Goal: Complete application form: Fill out and submit a form for a specific purpose

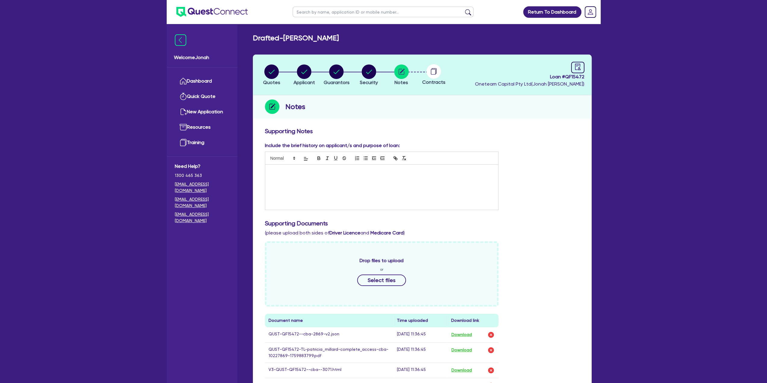
click at [322, 14] on input "text" at bounding box center [383, 12] width 181 height 11
type input "potala"
click at [467, 11] on button "submit" at bounding box center [468, 13] width 10 height 8
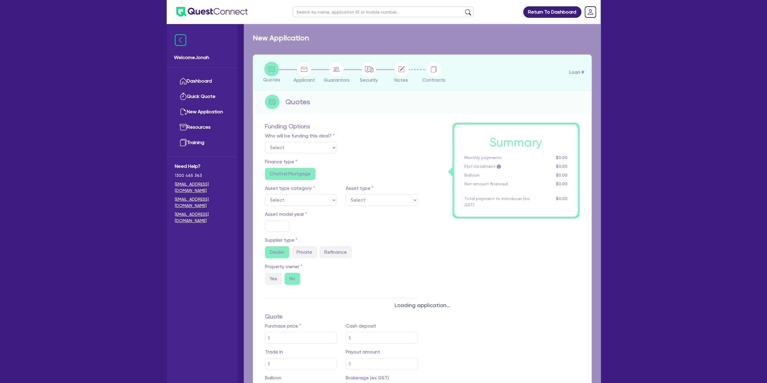
select select "Quest Finance - Own Book"
select select "PRIMARY_ASSETS"
type input "2025"
radio input "true"
type input "31,988"
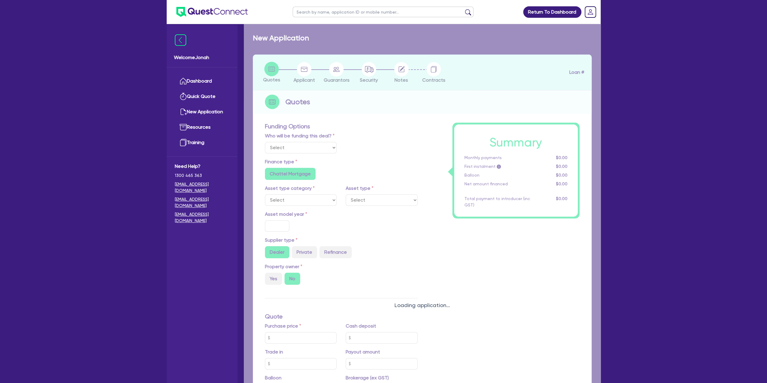
type input "1,000"
type input "15.63"
type input "5,000"
type input "10"
type input "3,197.8"
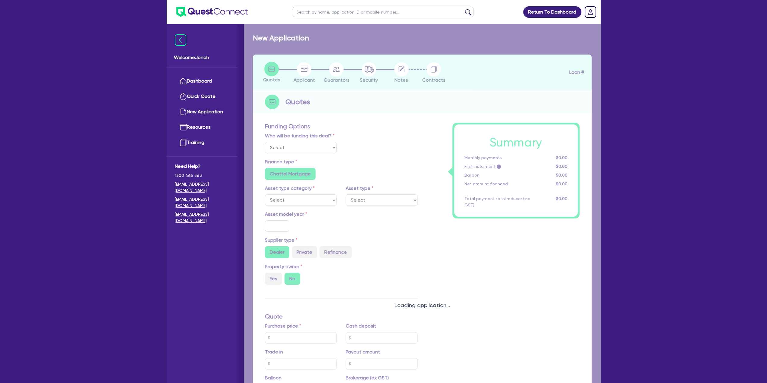
type input "17.95"
type input "1,395"
type input "900"
radio input "false"
radio input "true"
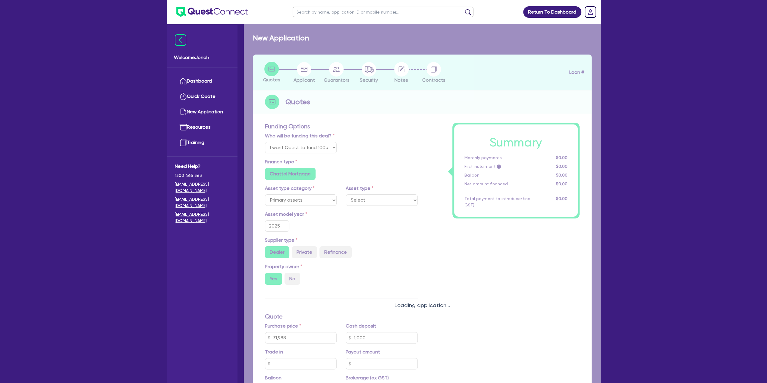
select select "TRAILERS"
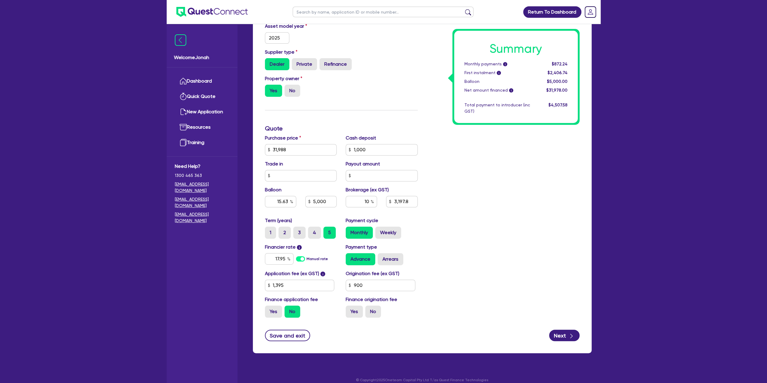
scroll to position [169, 0]
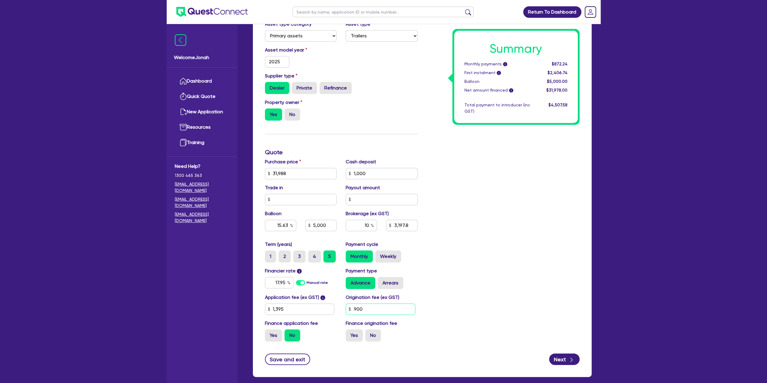
click at [381, 306] on input "900" at bounding box center [381, 308] width 70 height 11
type input "31,988"
type input "1,000"
type input "15.63"
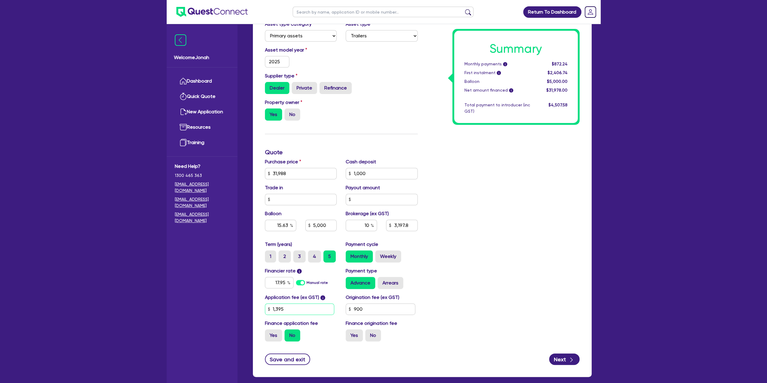
type input "5,000"
type input "3,197.8"
type input "1,395"
click at [287, 311] on input "1,395" at bounding box center [300, 308] width 70 height 11
type input "31,988"
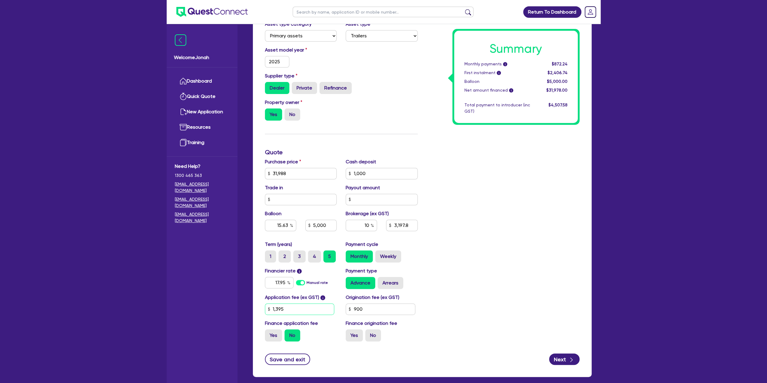
type input "1,000"
type input "15.63"
type input "5,000"
type input "3,197.8"
type input "1,395"
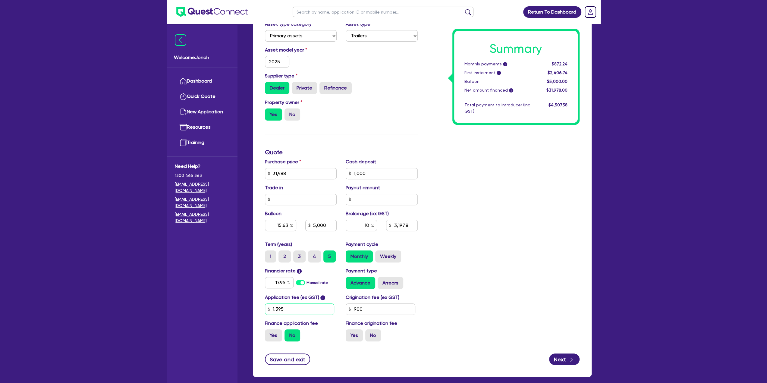
click at [287, 311] on input "1,395" at bounding box center [300, 308] width 70 height 11
type input "31,988"
type input "1,000"
type input "15.63"
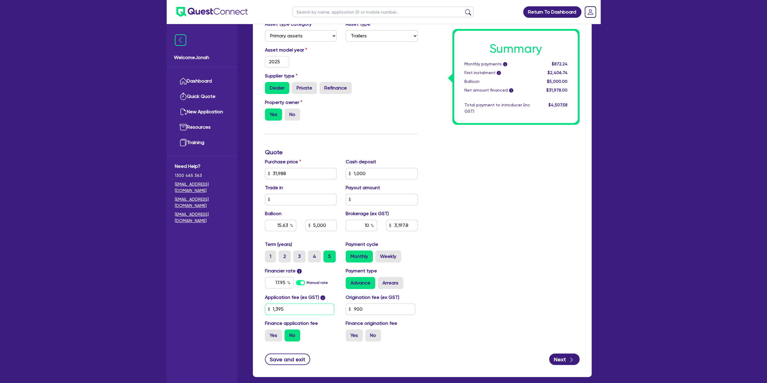
type input "5,000"
type input "3,197.8"
type input "5"
type input "31,988"
type input "1,000"
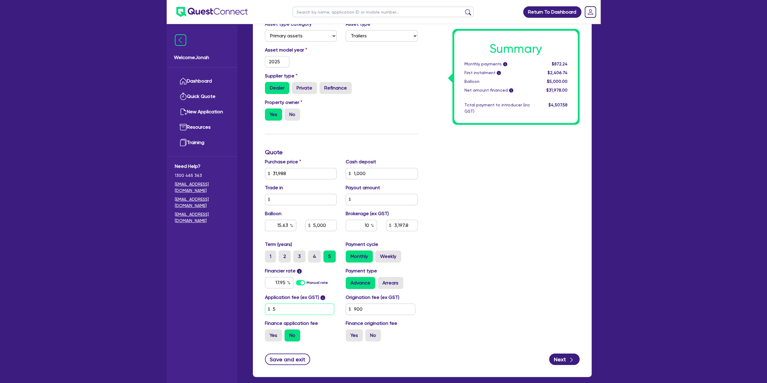
type input "15.63"
type input "5,000"
type input "3,197.8"
type input "59"
type input "31,988"
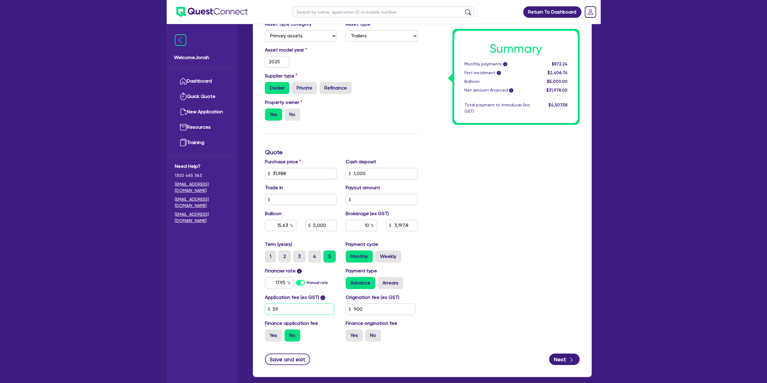
type input "1,000"
type input "15.63"
type input "5,000"
type input "3,197.8"
type input "595"
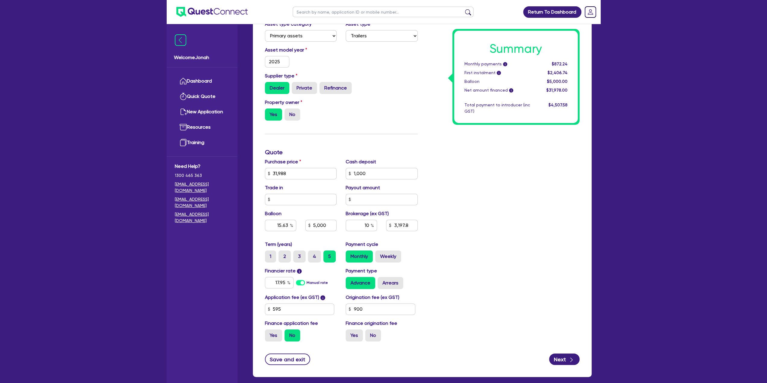
type input "31,988"
type input "1,000"
type input "15.63"
type input "5,000"
type input "3,197.8"
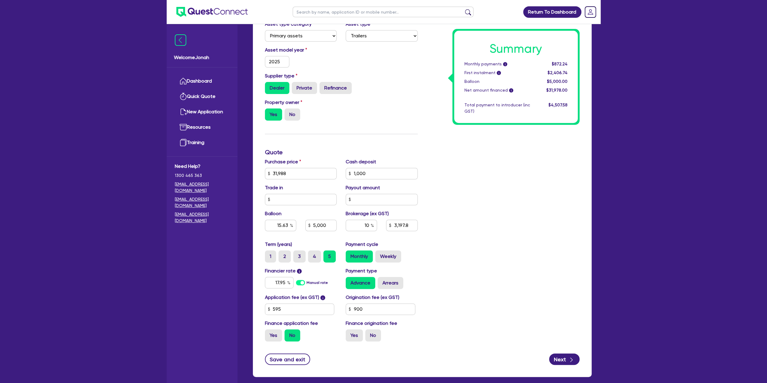
click at [494, 299] on div "Summary Monthly payments i $872.24 First instalment i $2,406.74 Balloon $5,000.…" at bounding box center [503, 152] width 162 height 388
type input "31,988"
type input "1,000"
type input "15.63"
type input "5,000"
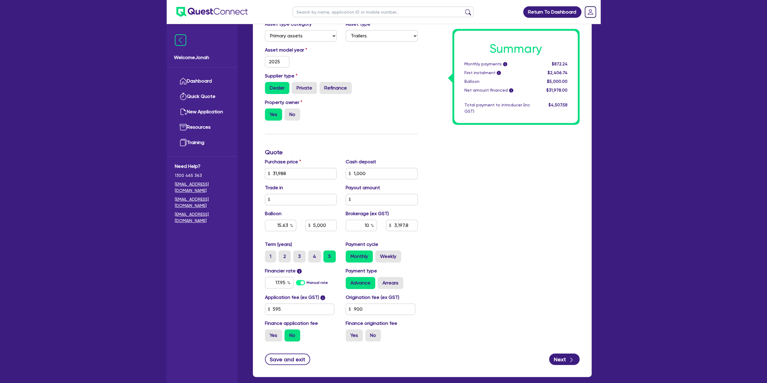
type input "3,197.8"
click at [373, 310] on input "900" at bounding box center [381, 308] width 70 height 11
click at [373, 309] on input "900" at bounding box center [381, 308] width 70 height 11
click at [277, 355] on button "Save and exit" at bounding box center [287, 358] width 45 height 11
type input "31,988"
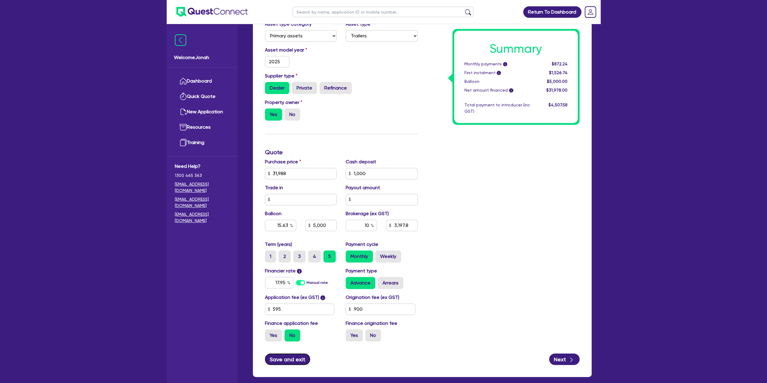
type input "1,000"
type input "15.63"
type input "5,000"
type input "3,197.8"
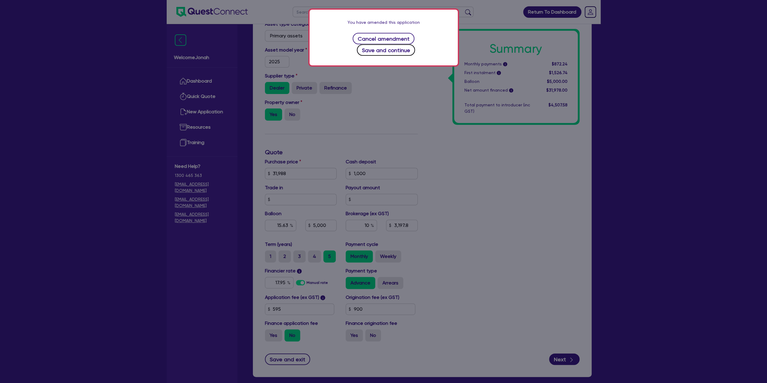
click at [415, 44] on button "Save and continue" at bounding box center [386, 49] width 58 height 11
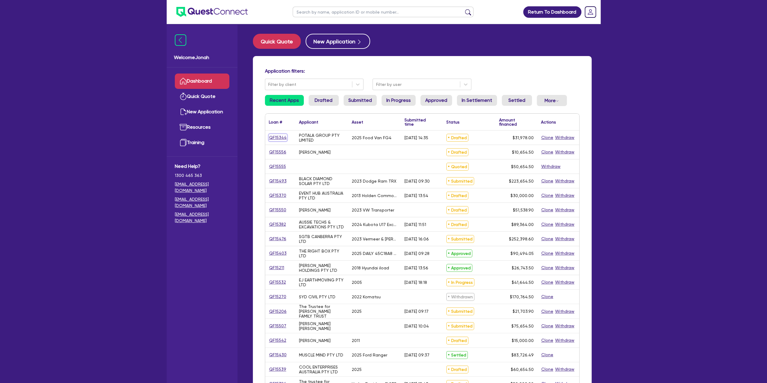
click at [277, 139] on link "QF15344" at bounding box center [278, 137] width 18 height 7
select select "Quest Finance - Own Book"
select select "PRIMARY_ASSETS"
select select "TRAILERS"
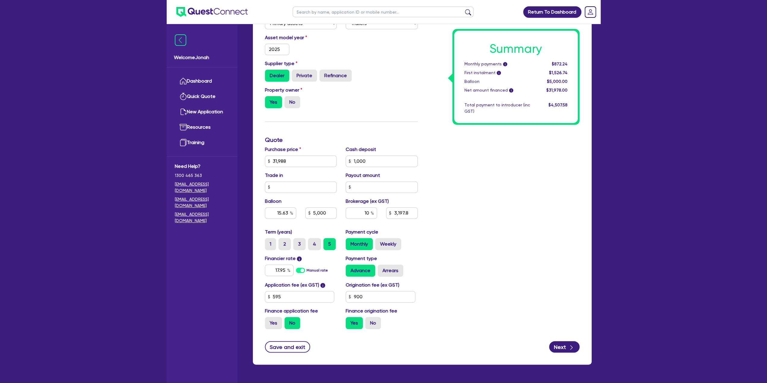
scroll to position [199, 0]
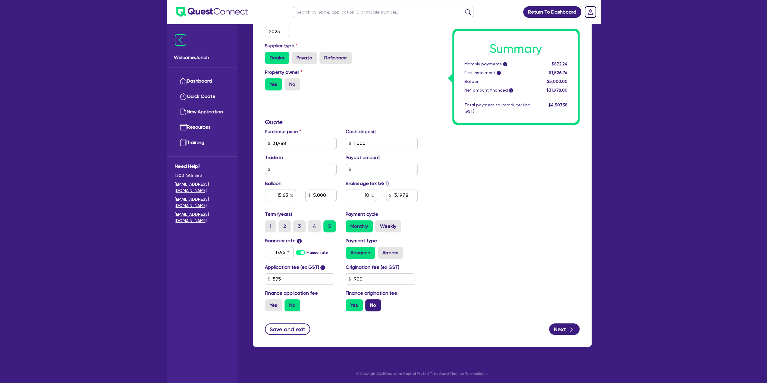
click at [373, 302] on label "No" at bounding box center [373, 305] width 16 height 12
click at [369, 302] on input "No" at bounding box center [367, 301] width 4 height 4
radio input "true"
type input "31,988"
type input "1,000"
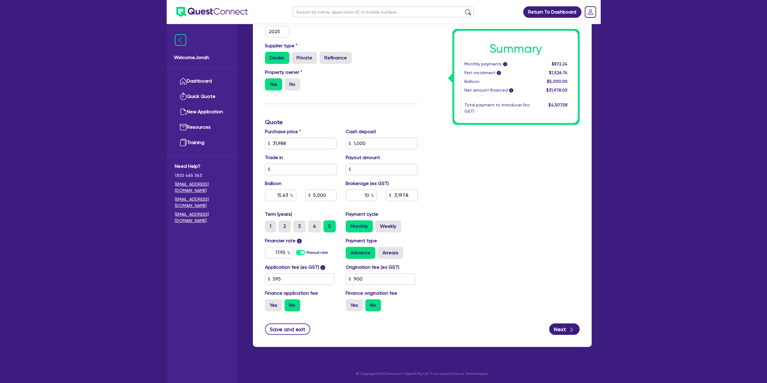
type input "15.63"
type input "5,000"
type input "3,197.8"
type input "31,988"
type input "1,000"
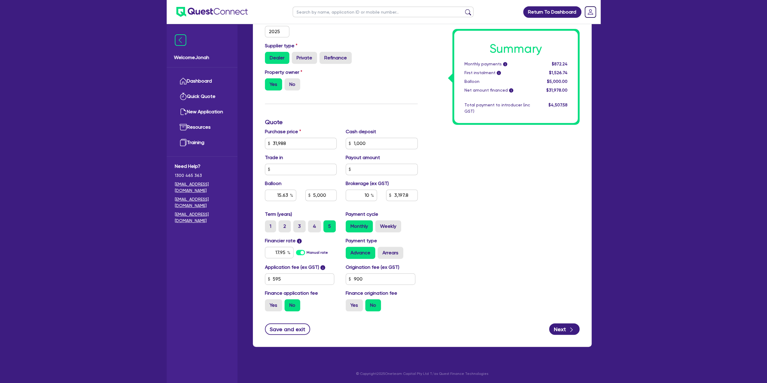
type input "15.63"
type input "5,000"
type input "3,098.8"
